Goal: Task Accomplishment & Management: Manage account settings

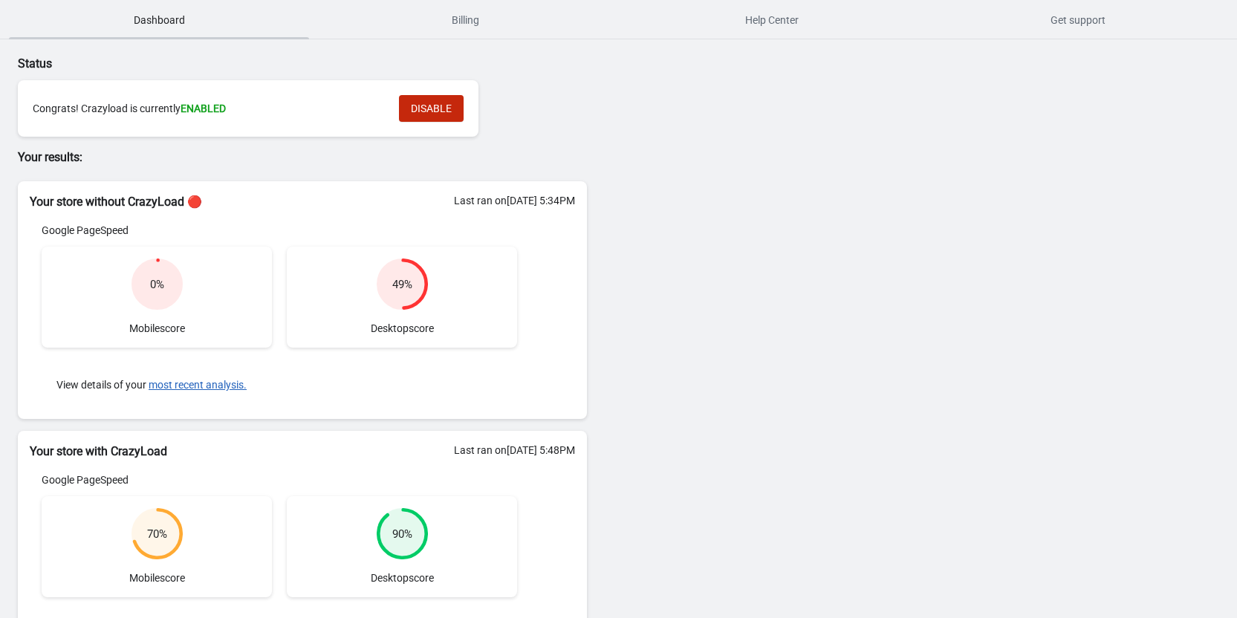
click at [162, 25] on span "Dashboard" at bounding box center [159, 20] width 300 height 27
click at [469, 28] on span "Billing" at bounding box center [465, 20] width 300 height 27
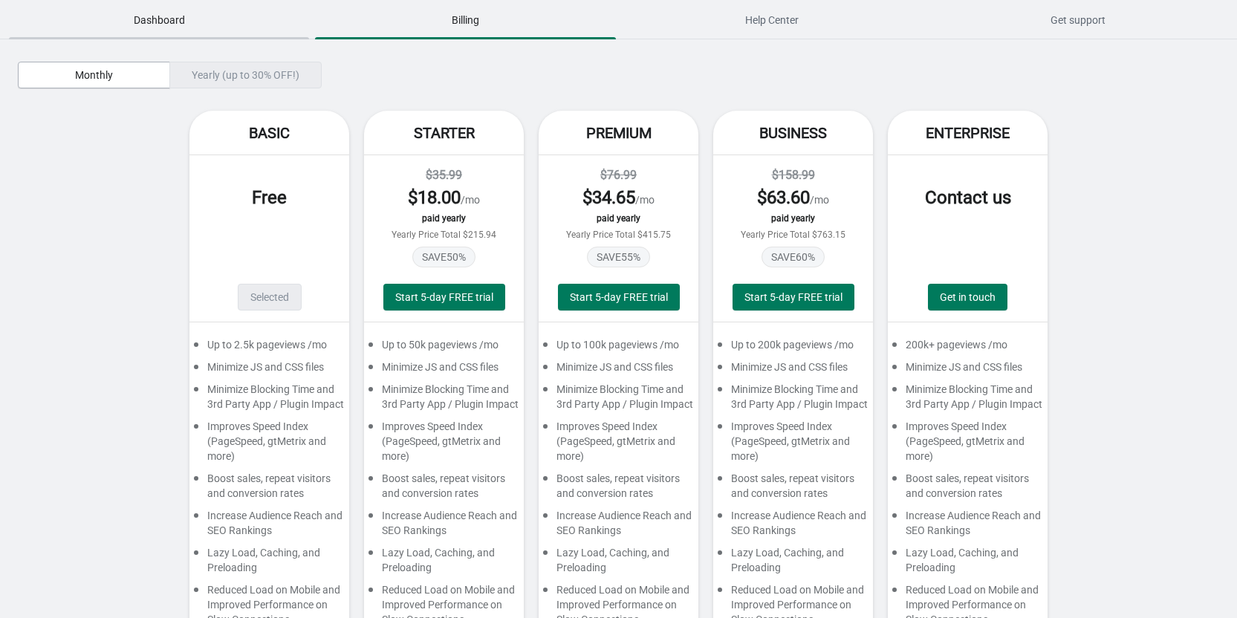
click at [188, 23] on span "Dashboard" at bounding box center [159, 20] width 300 height 27
